Goal: Task Accomplishment & Management: Complete application form

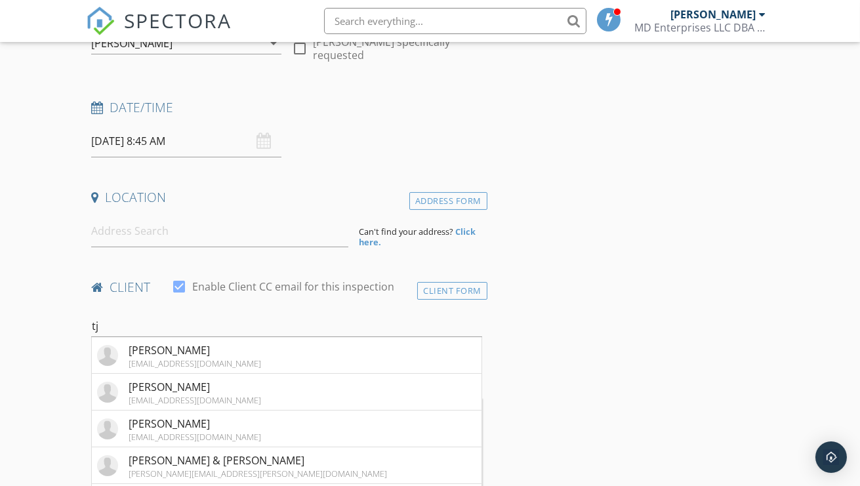
click at [459, 286] on div "Client Form" at bounding box center [452, 291] width 70 height 18
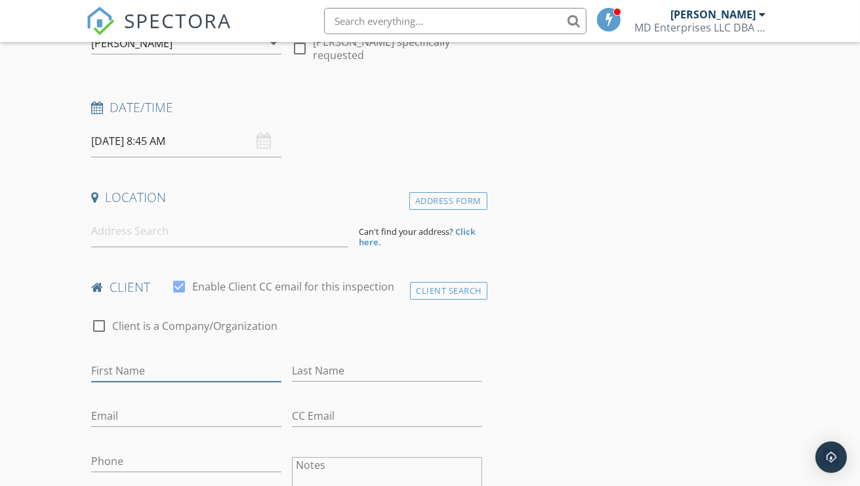
click at [211, 369] on input "First Name" at bounding box center [186, 371] width 190 height 22
type input "TJ"
click at [119, 412] on input "Email" at bounding box center [186, 417] width 190 height 22
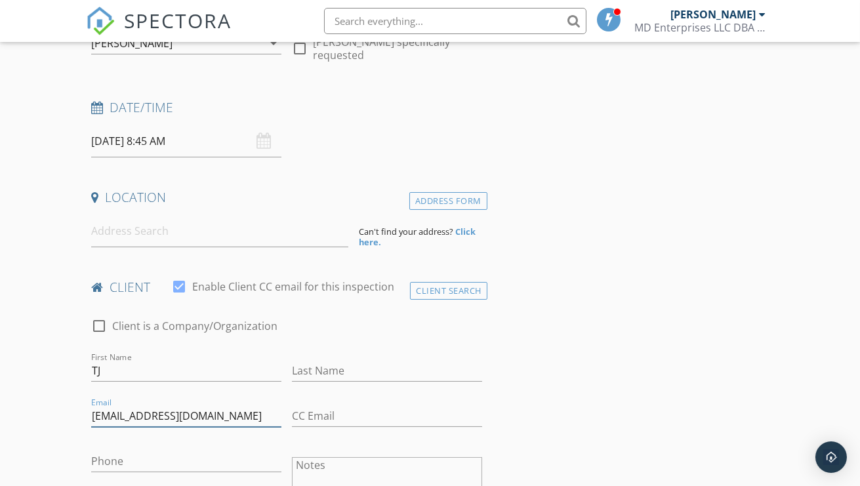
type input "[EMAIL_ADDRESS][DOMAIN_NAME]"
click at [148, 234] on input at bounding box center [219, 231] width 257 height 32
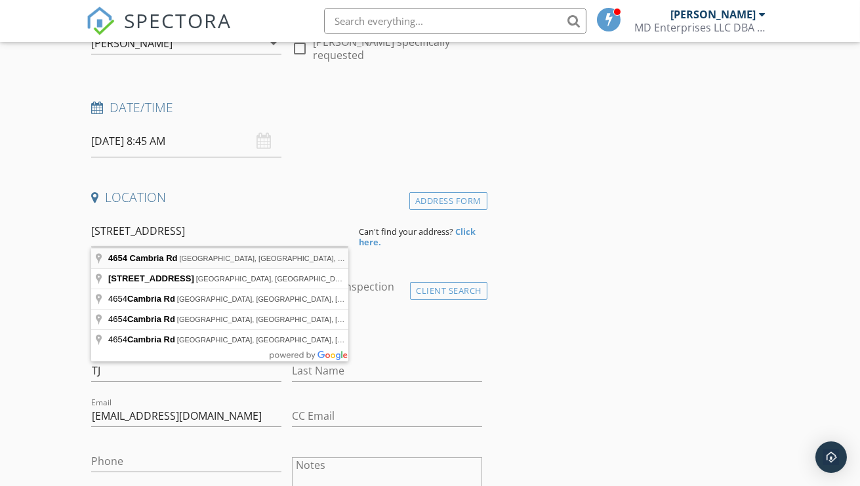
type input "4654 Cambria Rd, Frederick, MD, USA"
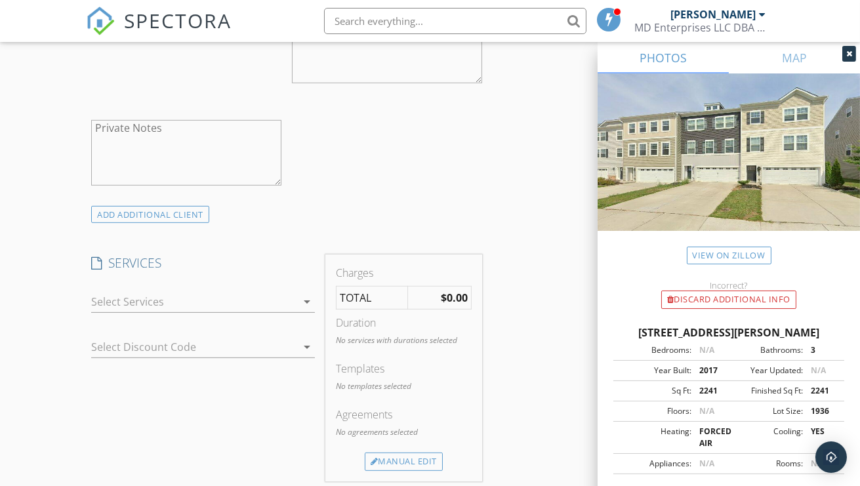
scroll to position [919, 0]
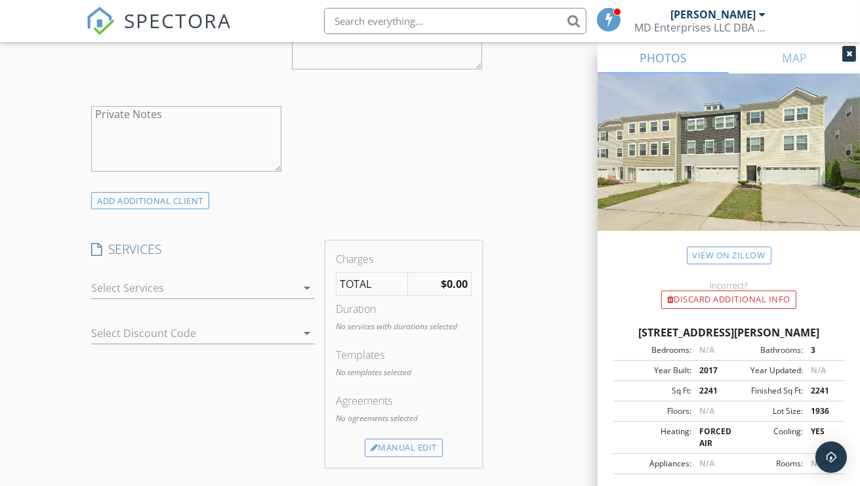
click at [309, 296] on icon "arrow_drop_down" at bounding box center [307, 288] width 16 height 16
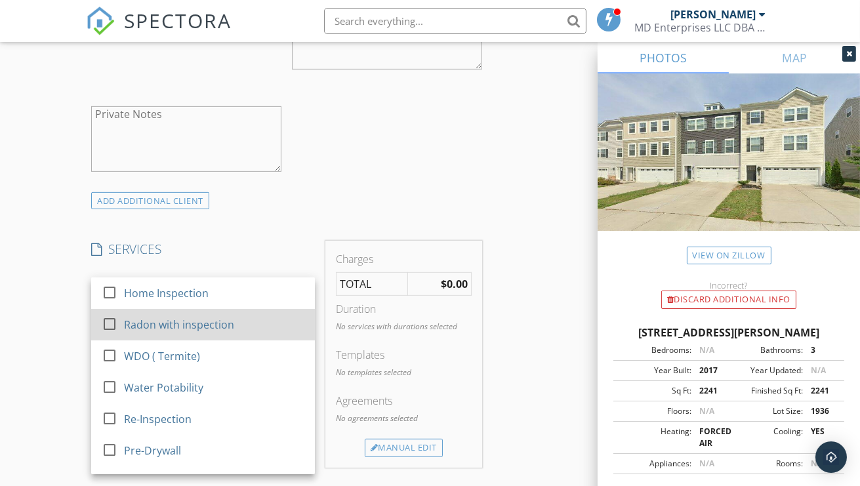
click at [266, 321] on link "check_box_outline_blank Radon with inspection" at bounding box center [203, 324] width 224 height 31
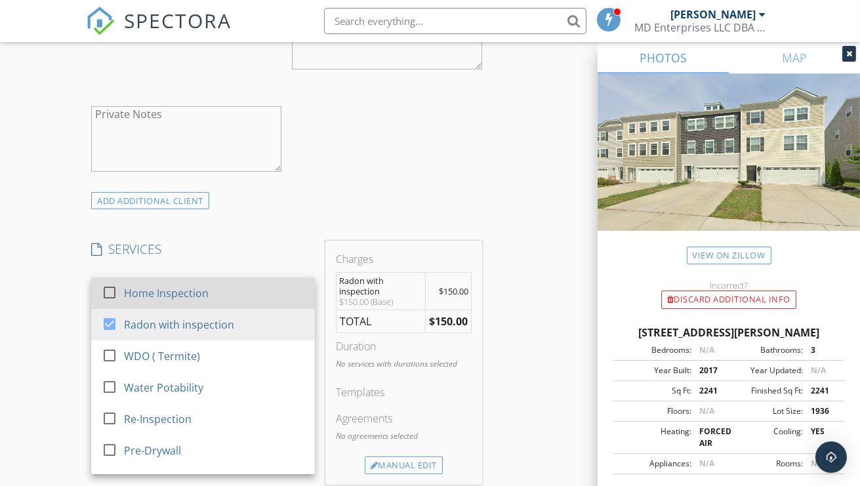
click at [255, 306] on div "Home Inspection" at bounding box center [214, 293] width 180 height 26
checkbox input "true"
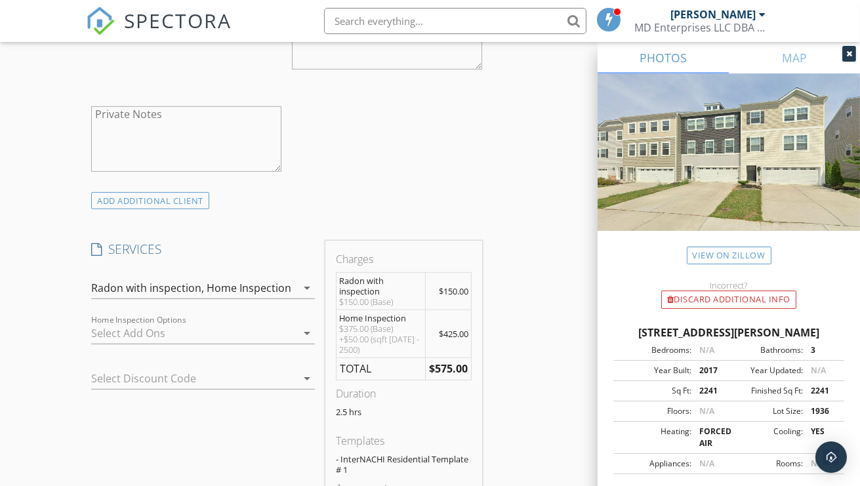
click at [309, 296] on icon "arrow_drop_down" at bounding box center [307, 288] width 16 height 16
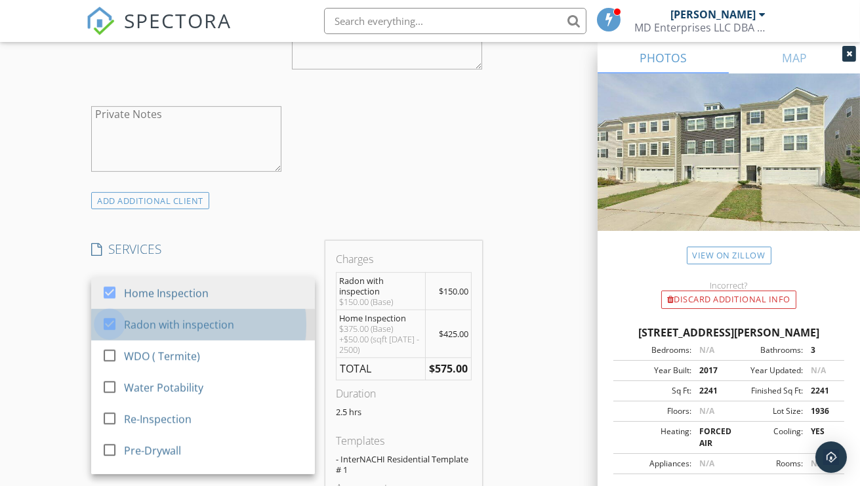
click at [107, 333] on div at bounding box center [109, 324] width 22 height 22
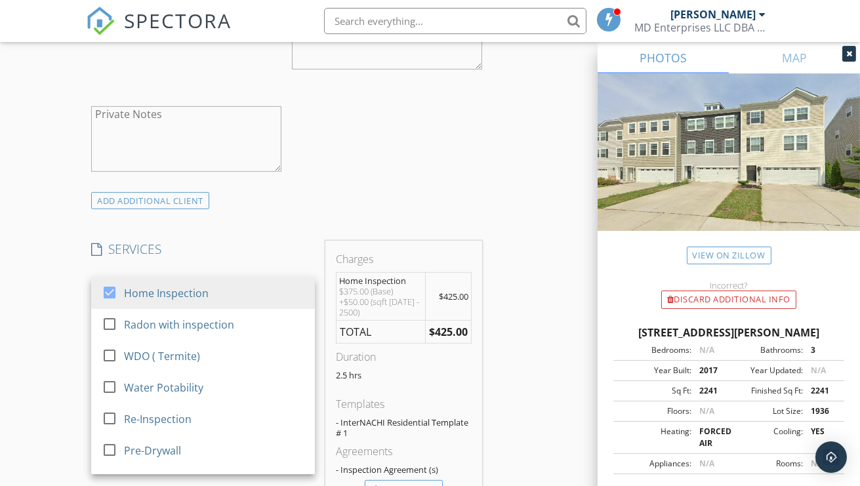
drag, startPoint x: 496, startPoint y: 286, endPoint x: 509, endPoint y: 278, distance: 15.3
click at [497, 285] on div "INSPECTOR(S) check_box Michael Tebeau PRIMARY Michael Tebeau arrow_drop_down ch…" at bounding box center [430, 494] width 688 height 2440
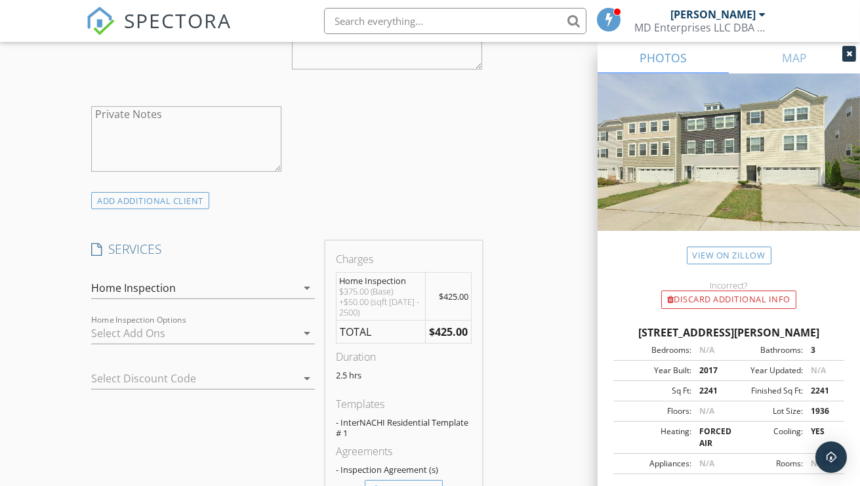
click at [513, 331] on div "INSPECTOR(S) check_box Michael Tebeau PRIMARY Michael Tebeau arrow_drop_down ch…" at bounding box center [430, 494] width 688 height 2440
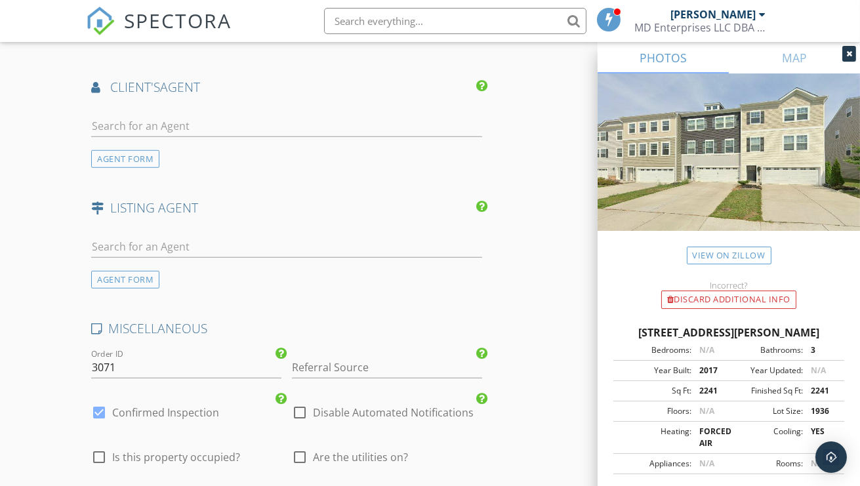
scroll to position [1706, 0]
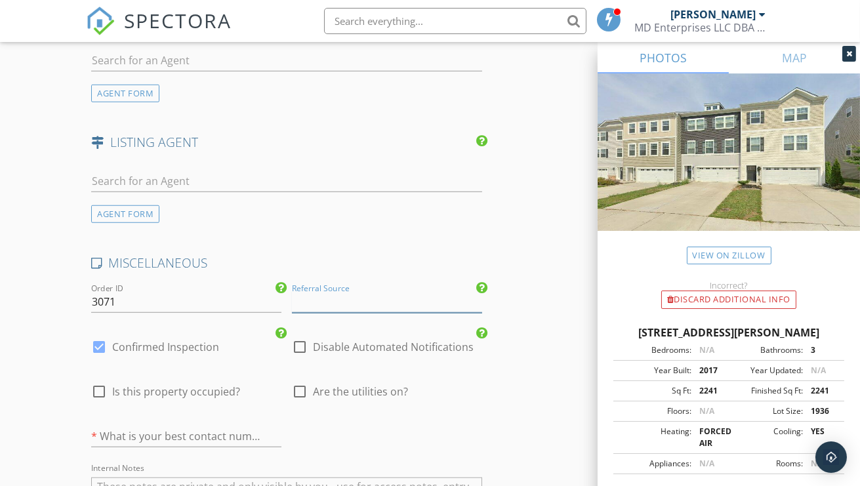
click at [385, 312] on input "Referral Source" at bounding box center [387, 302] width 190 height 22
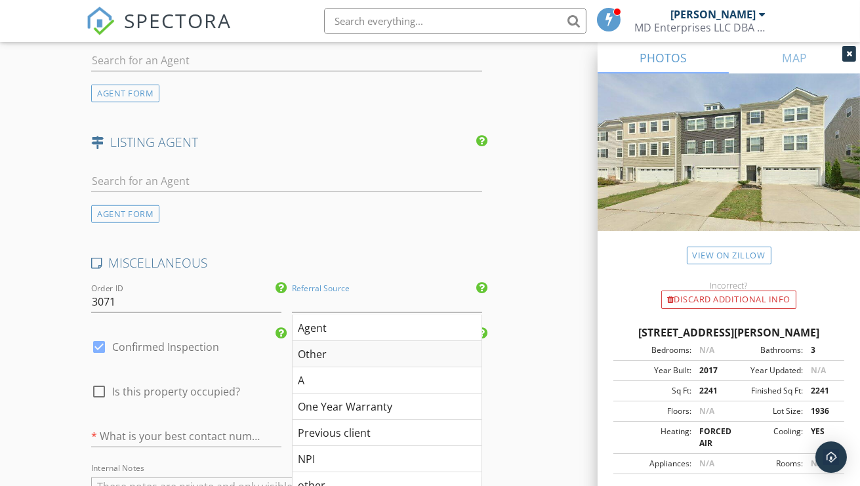
click at [351, 362] on div "Other" at bounding box center [387, 354] width 189 height 26
type input "Other"
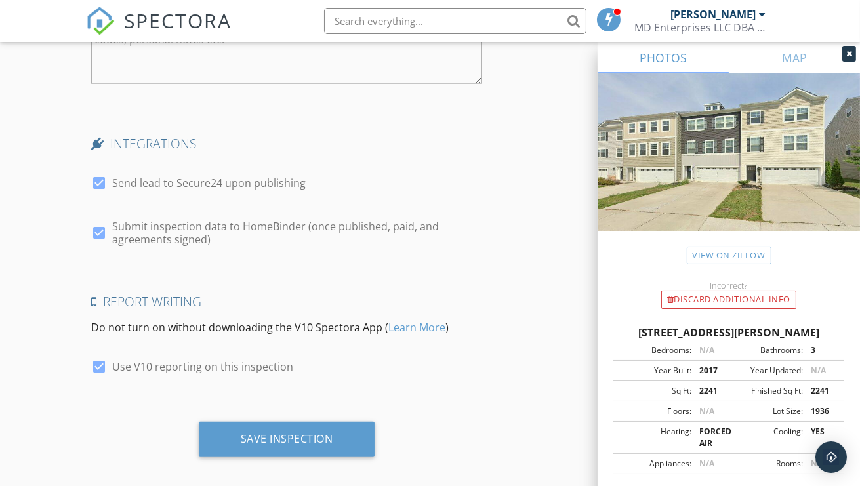
scroll to position [2187, 0]
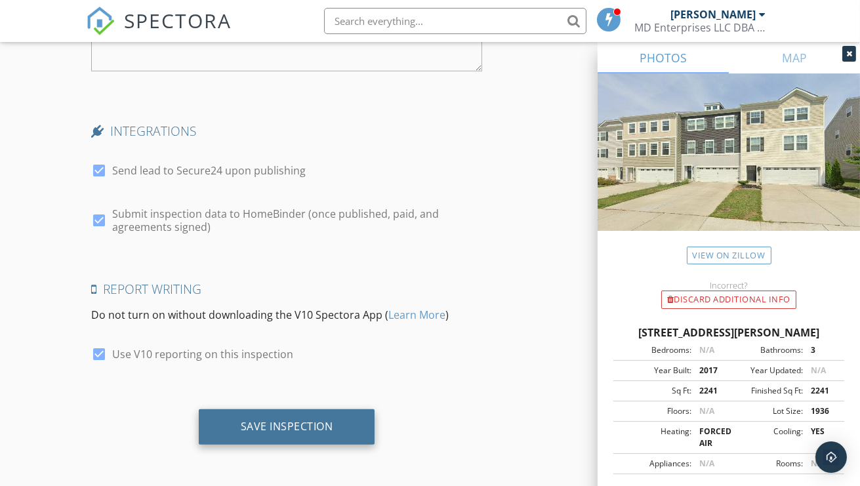
click at [292, 423] on div "Save Inspection" at bounding box center [287, 426] width 93 height 13
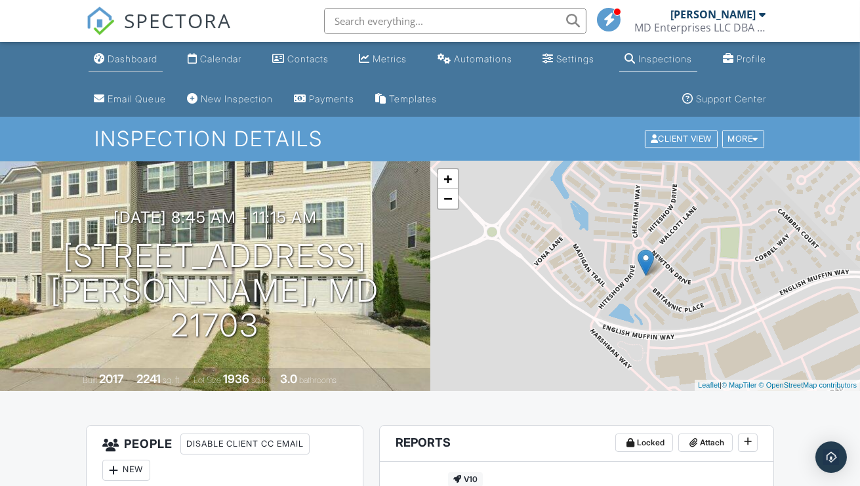
click at [144, 60] on div "Dashboard" at bounding box center [133, 58] width 50 height 11
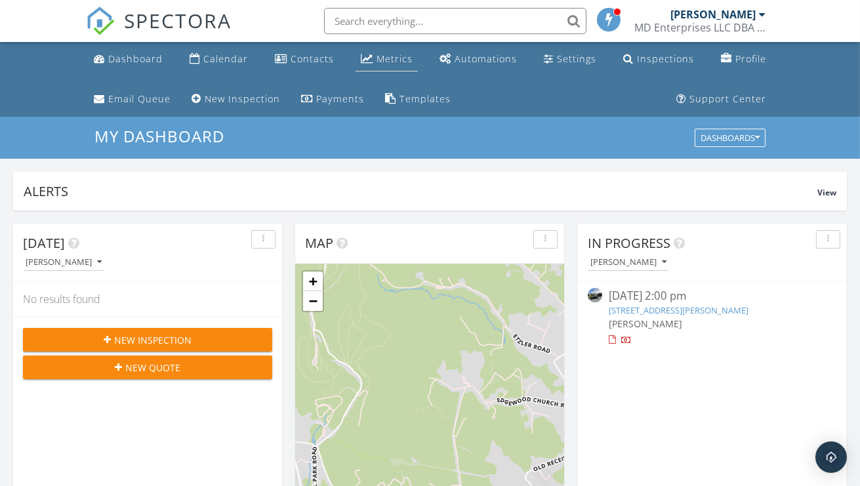
click at [387, 56] on div "Metrics" at bounding box center [395, 58] width 36 height 12
